Goal: Find specific page/section: Find specific page/section

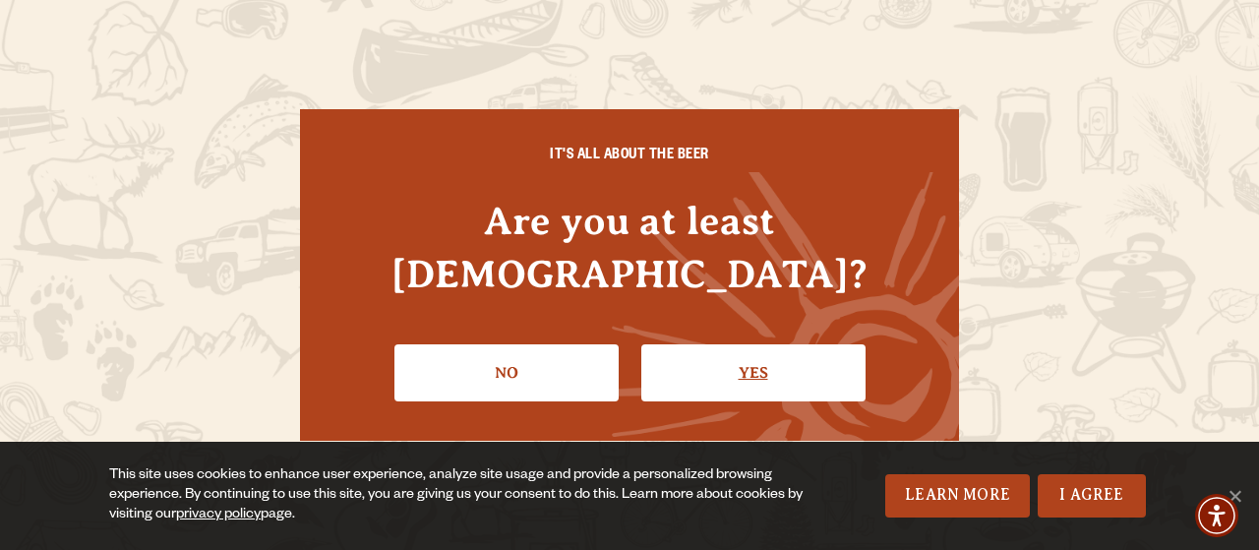
click at [741, 349] on link "Yes" at bounding box center [753, 372] width 224 height 57
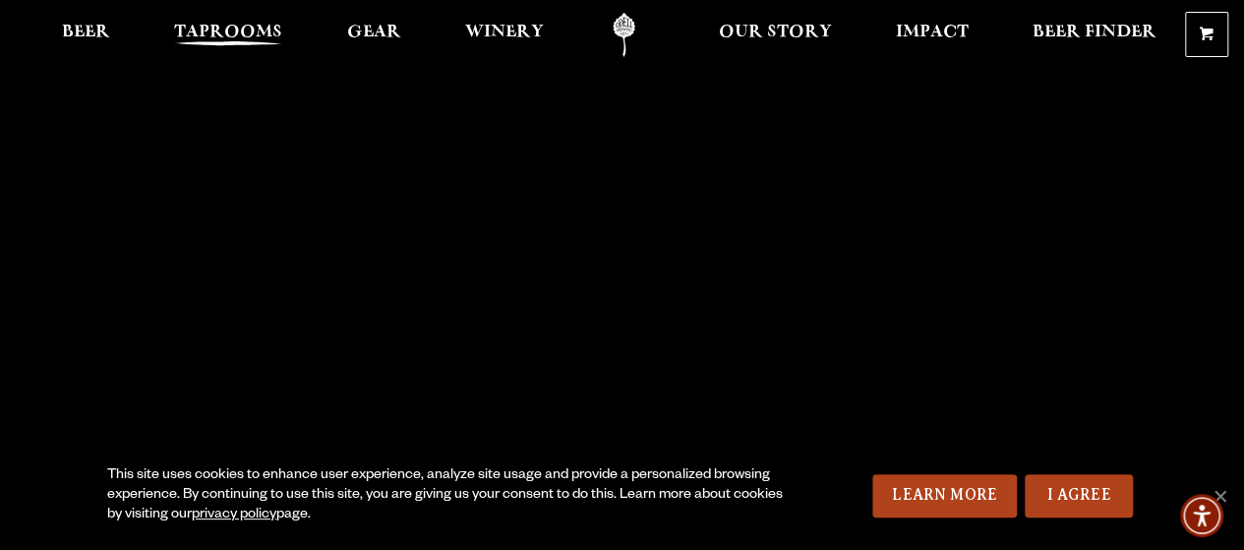
click at [218, 25] on span "Taprooms" at bounding box center [228, 33] width 108 height 16
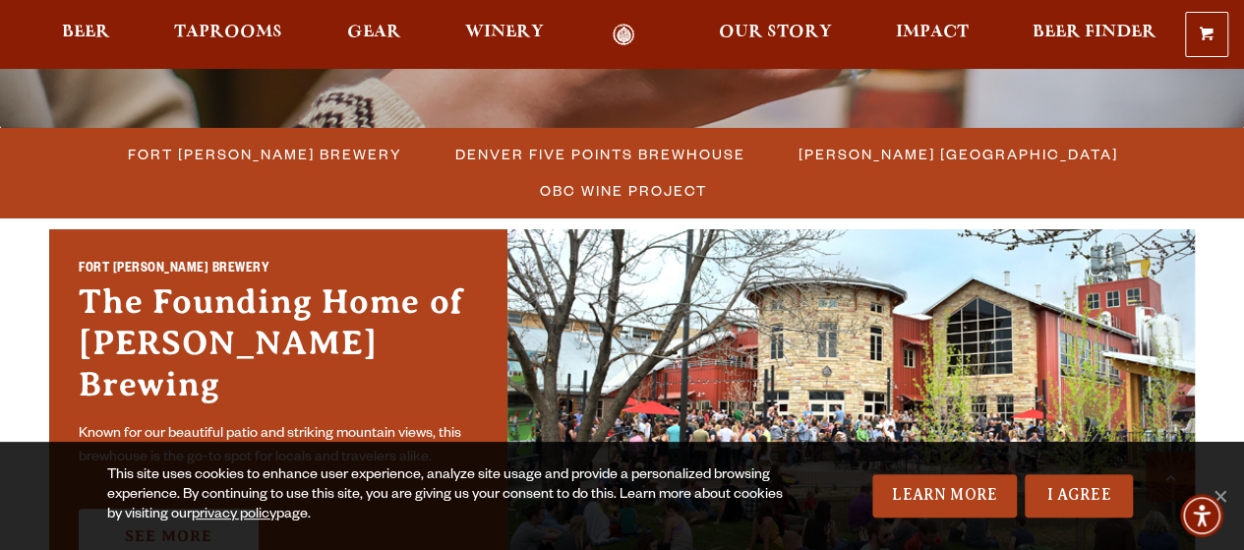
scroll to position [513, 0]
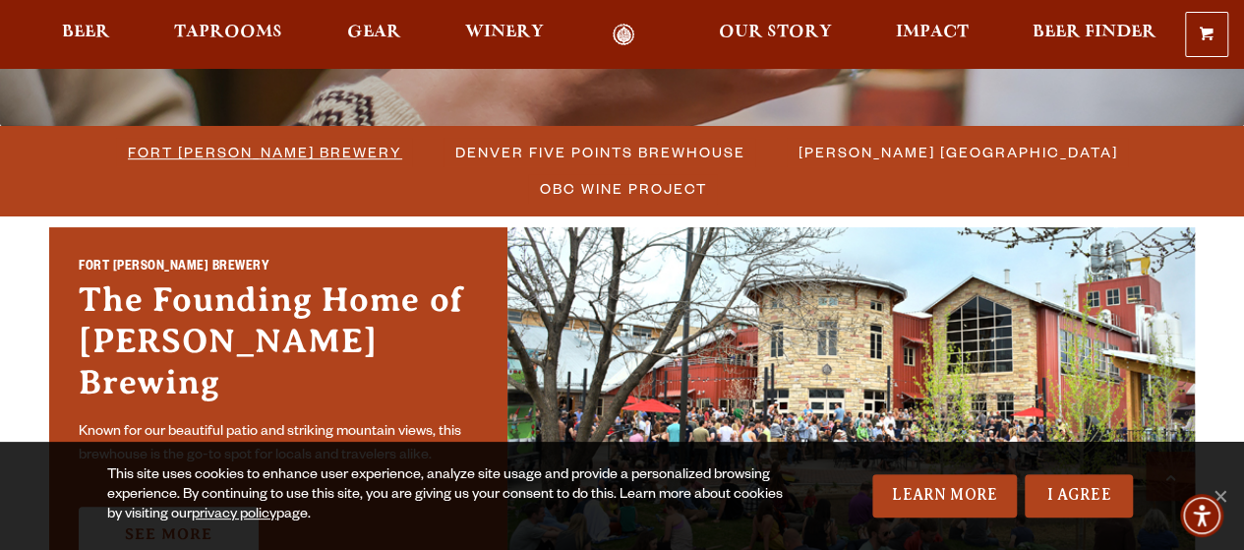
click at [175, 146] on span "Fort [PERSON_NAME] Brewery" at bounding box center [265, 152] width 274 height 29
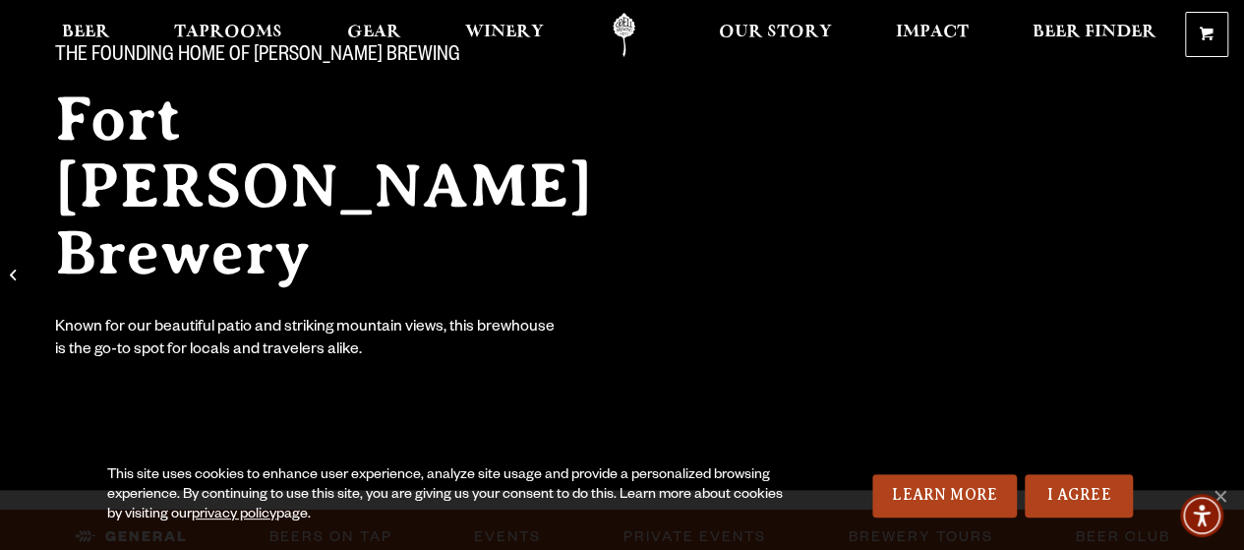
scroll to position [222, 0]
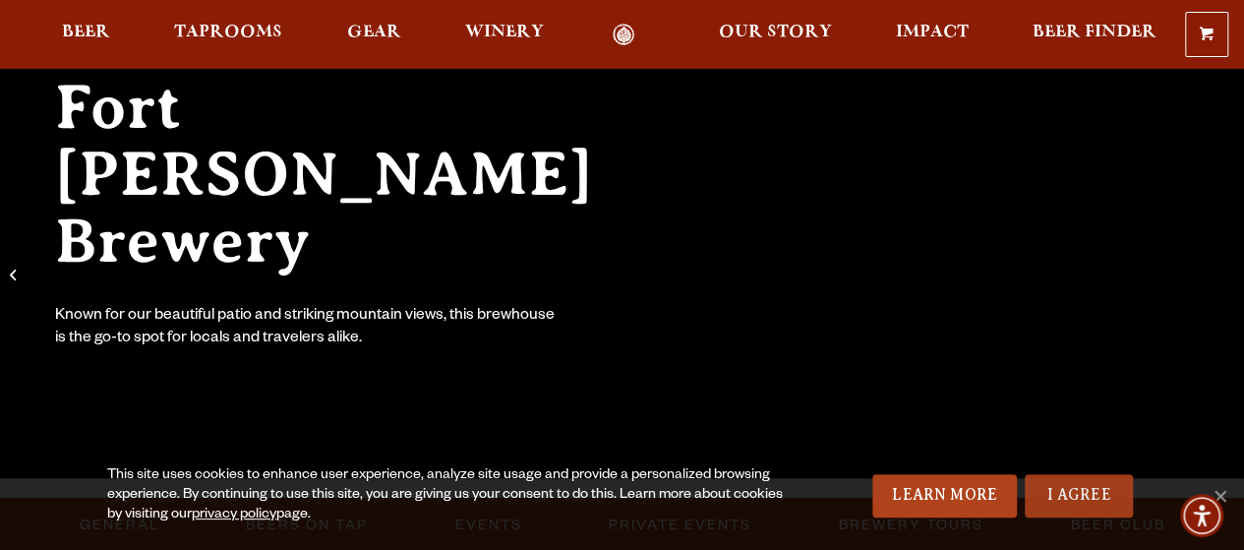
click at [1070, 483] on link "I Agree" at bounding box center [1079, 495] width 108 height 43
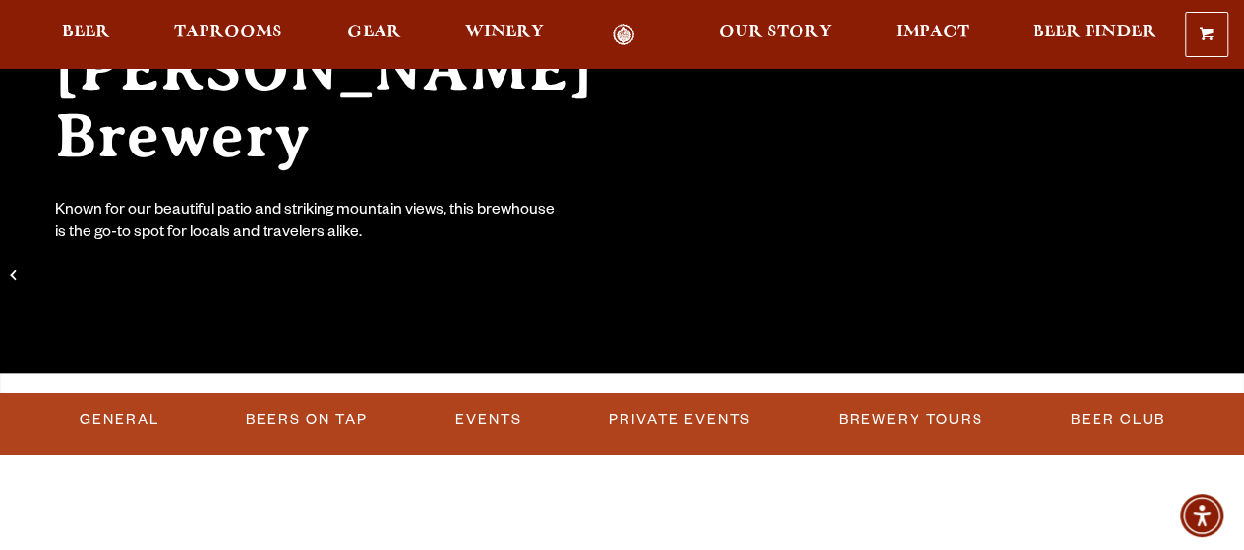
scroll to position [328, 0]
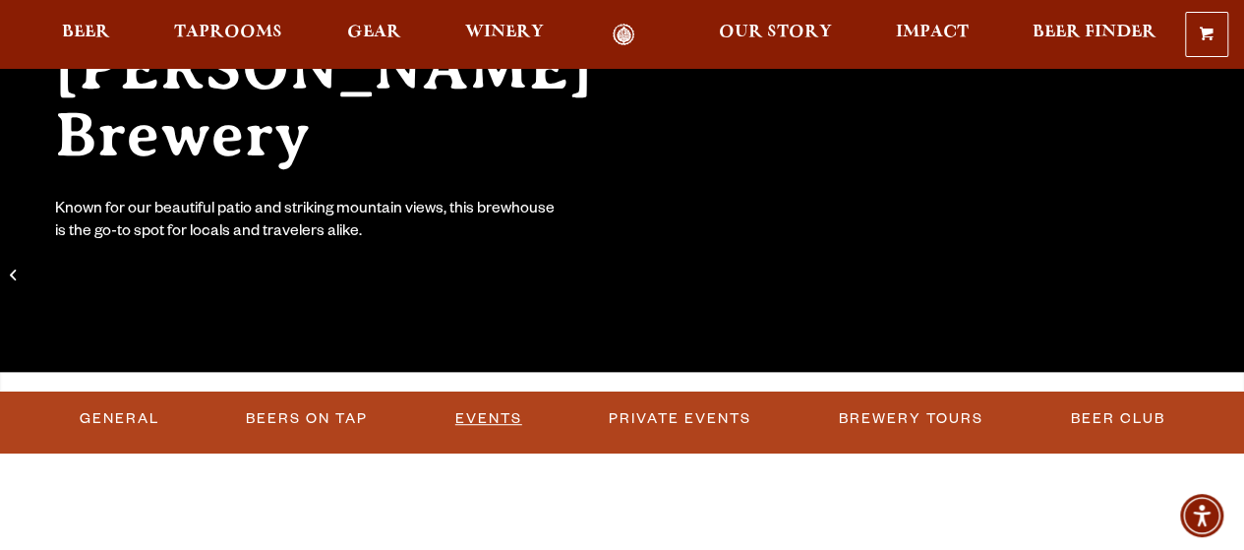
click at [498, 417] on link "Events" at bounding box center [488, 418] width 83 height 45
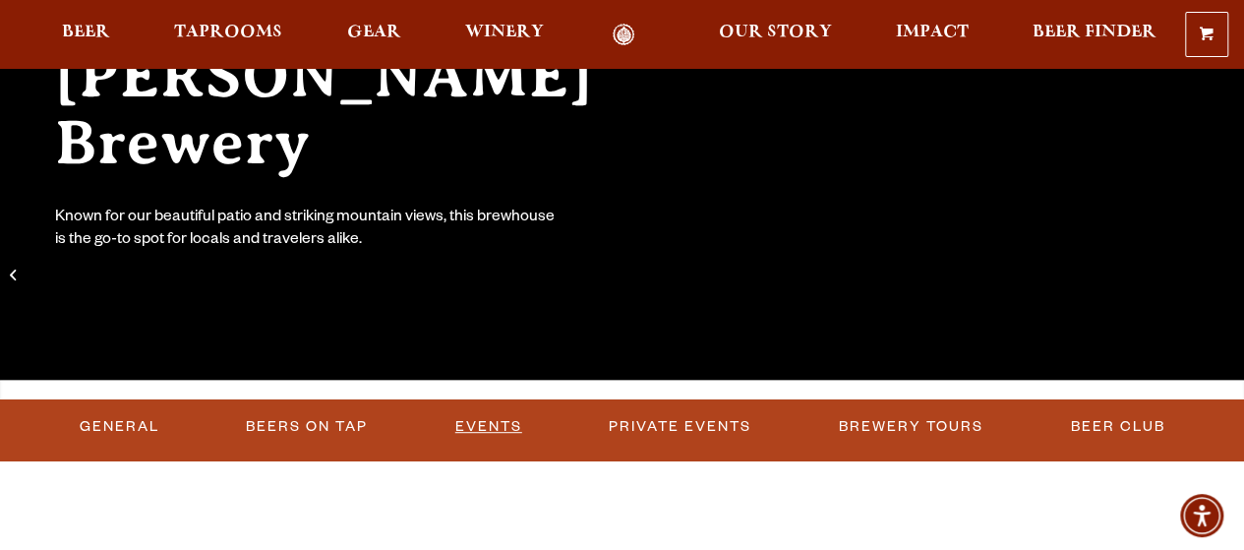
scroll to position [319, 0]
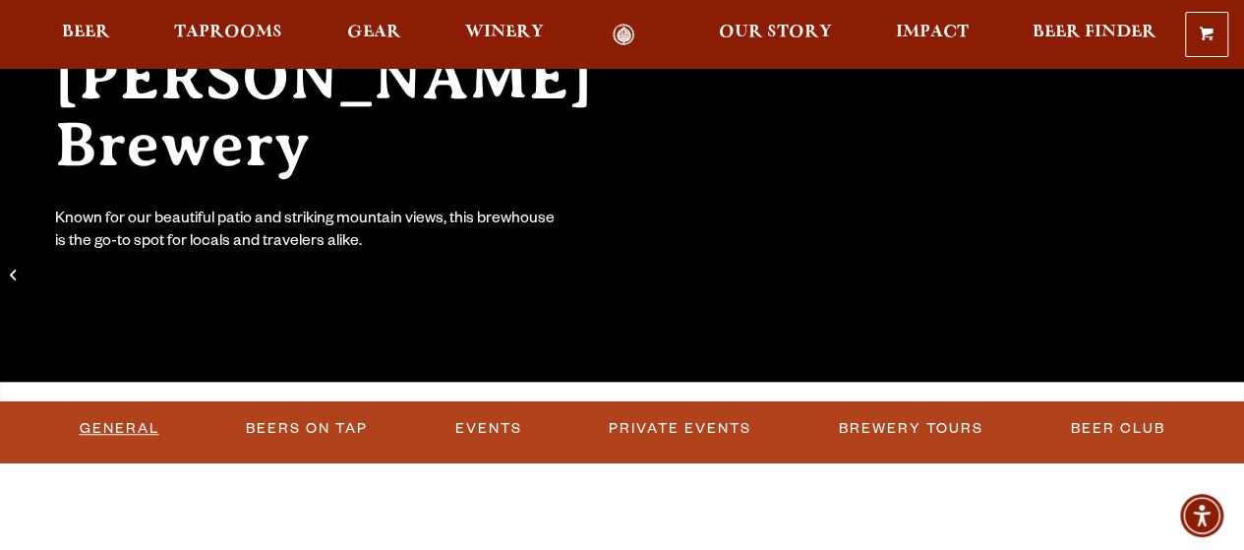
click at [162, 418] on link "General" at bounding box center [119, 428] width 95 height 45
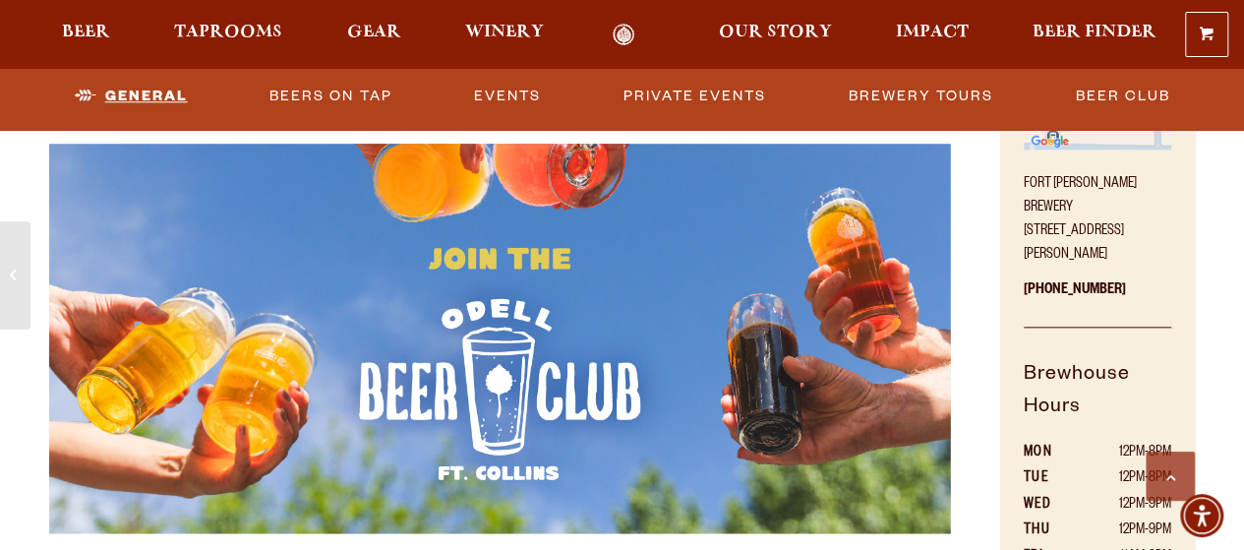
scroll to position [1154, 0]
